Goal: Task Accomplishment & Management: Use online tool/utility

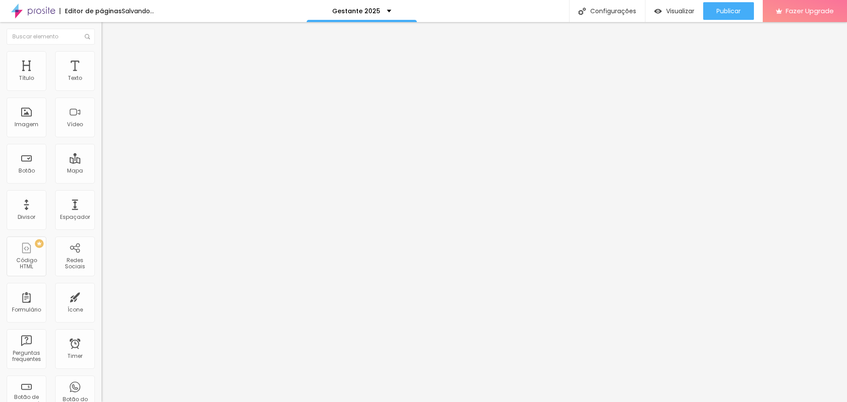
click at [109, 61] on span "Avançado" at bounding box center [123, 57] width 29 height 8
click at [101, 76] on span "Trocar imagem" at bounding box center [125, 72] width 48 height 8
click at [676, 9] on span "Visualizar" at bounding box center [680, 11] width 28 height 7
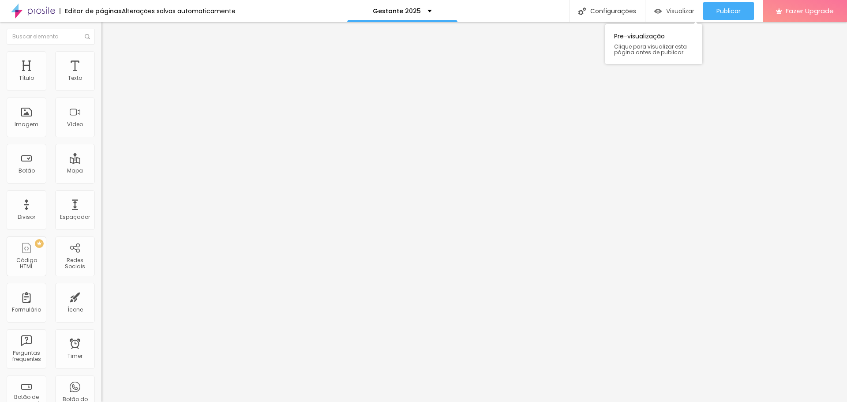
click at [676, 8] on span "Visualizar" at bounding box center [680, 11] width 28 height 7
click at [101, 76] on span "Trocar imagem" at bounding box center [125, 72] width 48 height 8
click at [109, 61] on span "Estilo" at bounding box center [116, 57] width 14 height 8
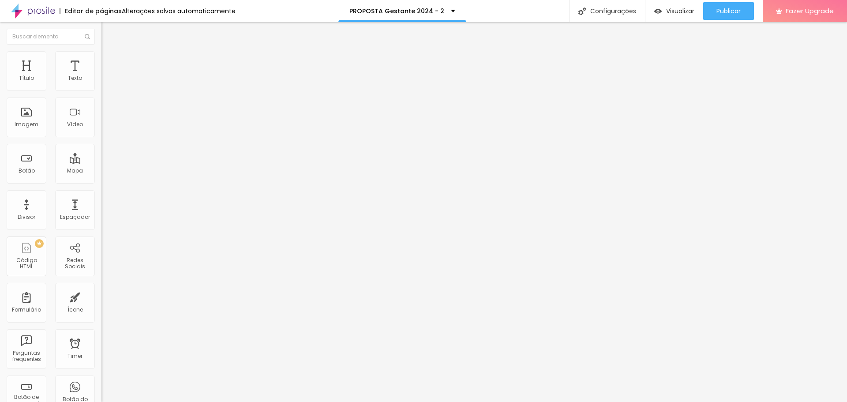
click at [109, 62] on span "Avançado" at bounding box center [123, 66] width 29 height 8
click at [109, 60] on span "Estilo" at bounding box center [116, 57] width 14 height 8
click at [109, 52] on span "Conteúdo" at bounding box center [122, 49] width 27 height 8
click at [101, 58] on li "Estilo" at bounding box center [151, 55] width 101 height 9
click at [101, 60] on li "Avançado" at bounding box center [151, 64] width 101 height 9
